Goal: Task Accomplishment & Management: Use online tool/utility

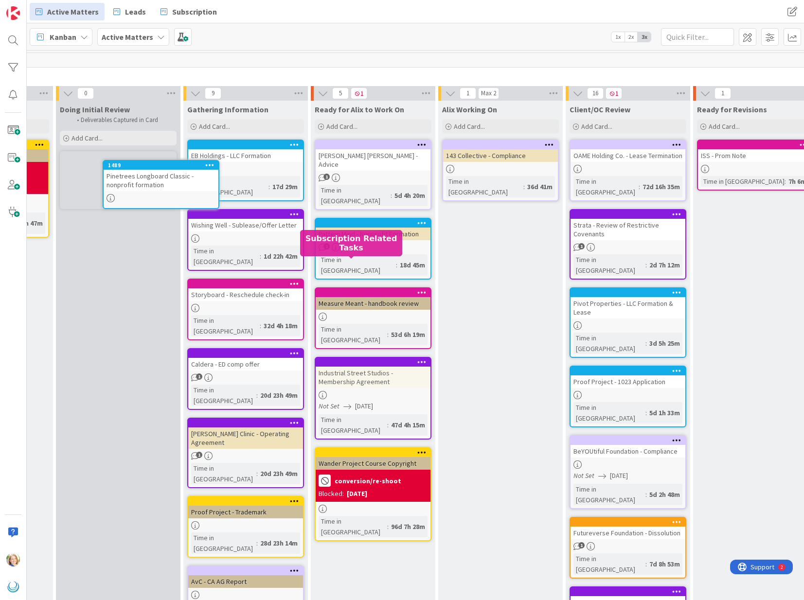
scroll to position [0, 97]
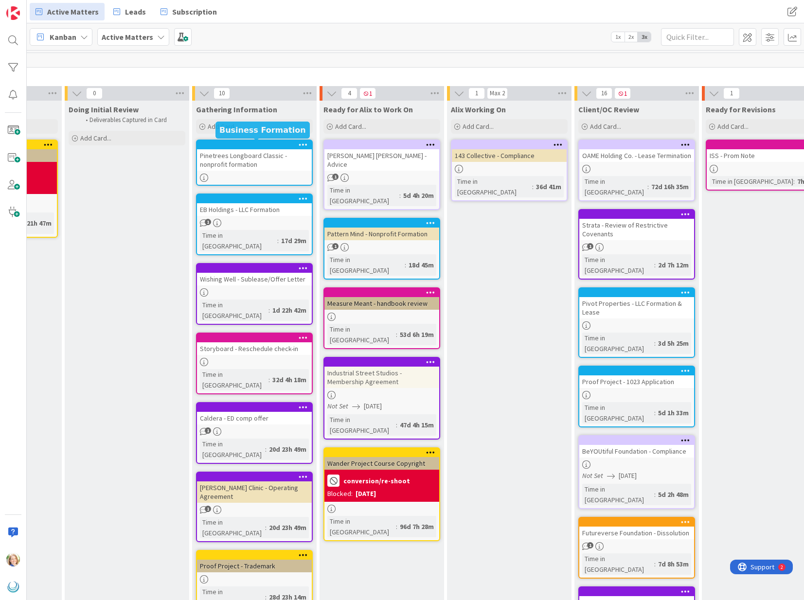
click at [246, 146] on div at bounding box center [256, 145] width 110 height 7
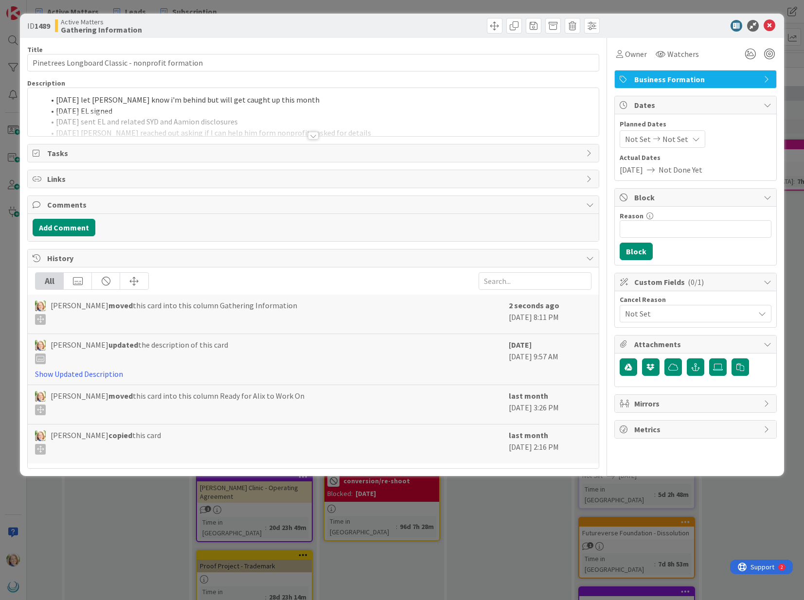
click at [57, 101] on li "[DATE] let [PERSON_NAME] know i'm behind but will get caught up this month" at bounding box center [318, 99] width 549 height 11
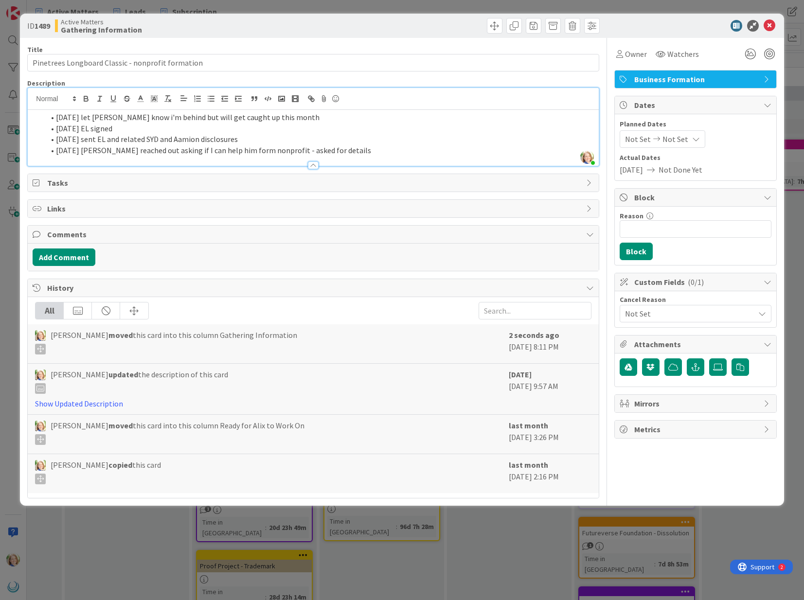
click at [55, 119] on li "[DATE] let [PERSON_NAME] know i'm behind but will get caught up this month" at bounding box center [318, 117] width 549 height 11
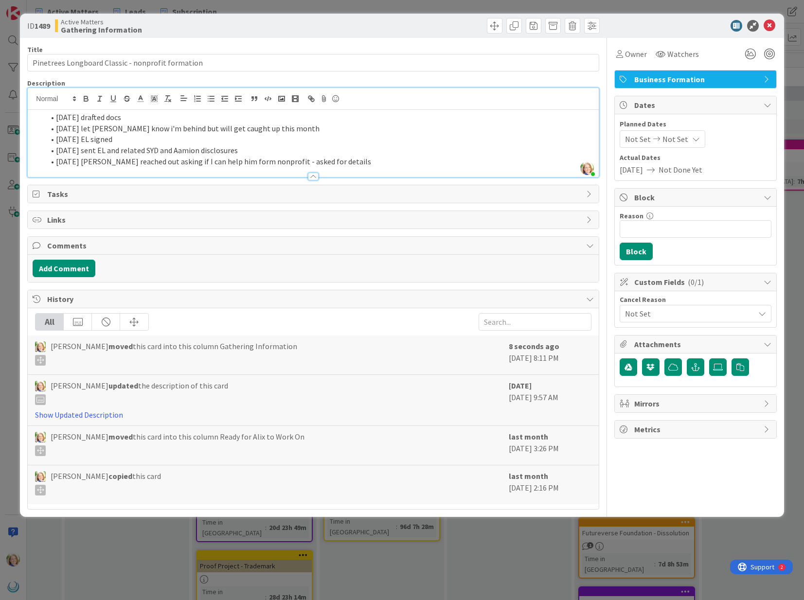
click at [55, 119] on li "[DATE] drafted docs" at bounding box center [318, 117] width 549 height 11
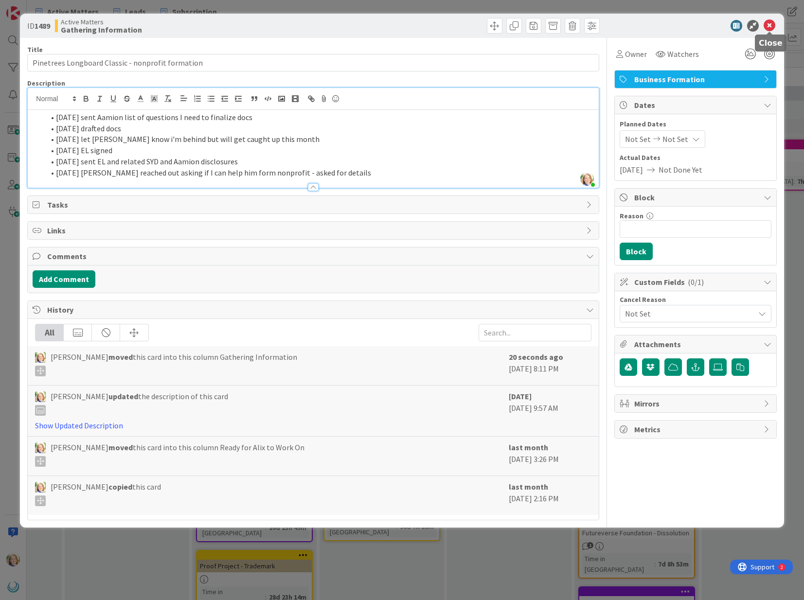
click at [770, 22] on icon at bounding box center [770, 26] width 12 height 12
